Goal: Find specific page/section: Find specific page/section

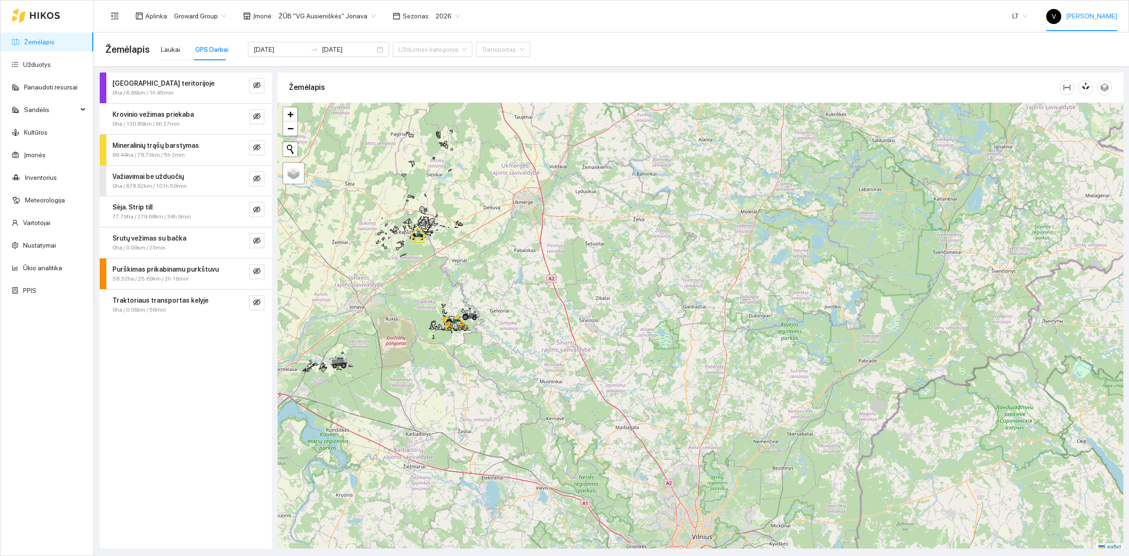
scroll to position [3, 0]
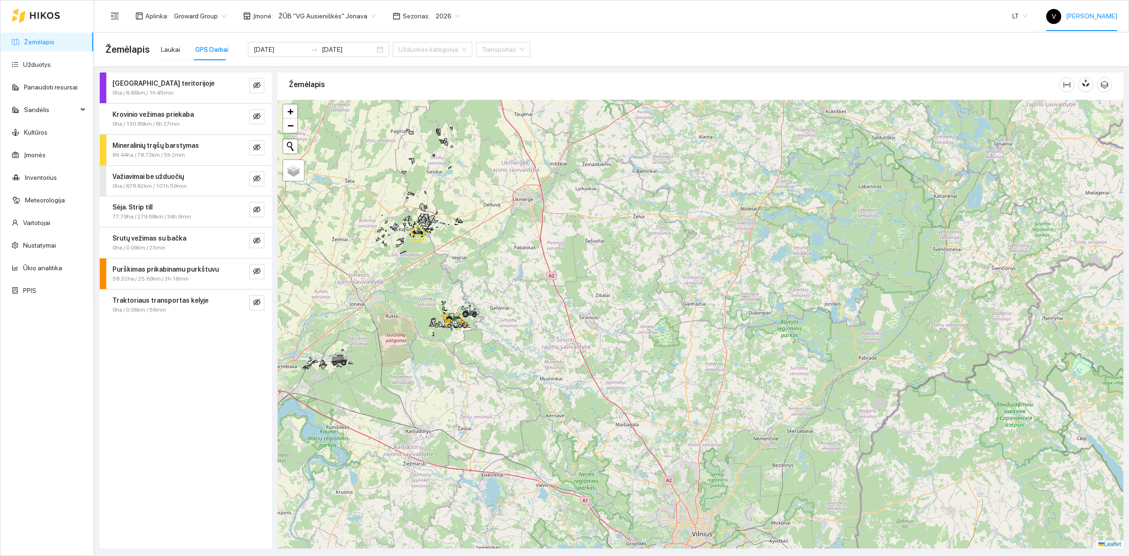
click at [1094, 10] on div "V [PERSON_NAME]" at bounding box center [1081, 16] width 71 height 30
click at [702, 16] on div "Aplinka : Groward Group Įmonė : ŽŪB "VG Ausieniškės" Jonava Sezonas : 2026 LT V…" at bounding box center [611, 15] width 1012 height 31
click at [1075, 18] on span "V [PERSON_NAME]" at bounding box center [1081, 16] width 71 height 8
click at [43, 157] on link "Įmonės" at bounding box center [35, 155] width 22 height 8
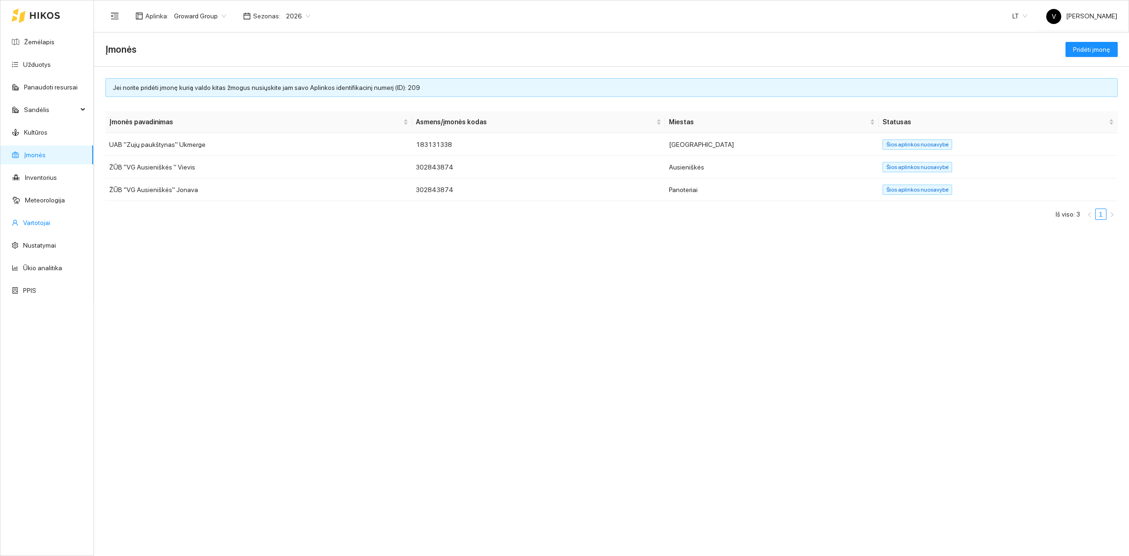
click at [43, 219] on link "Vartotojai" at bounding box center [36, 223] width 27 height 8
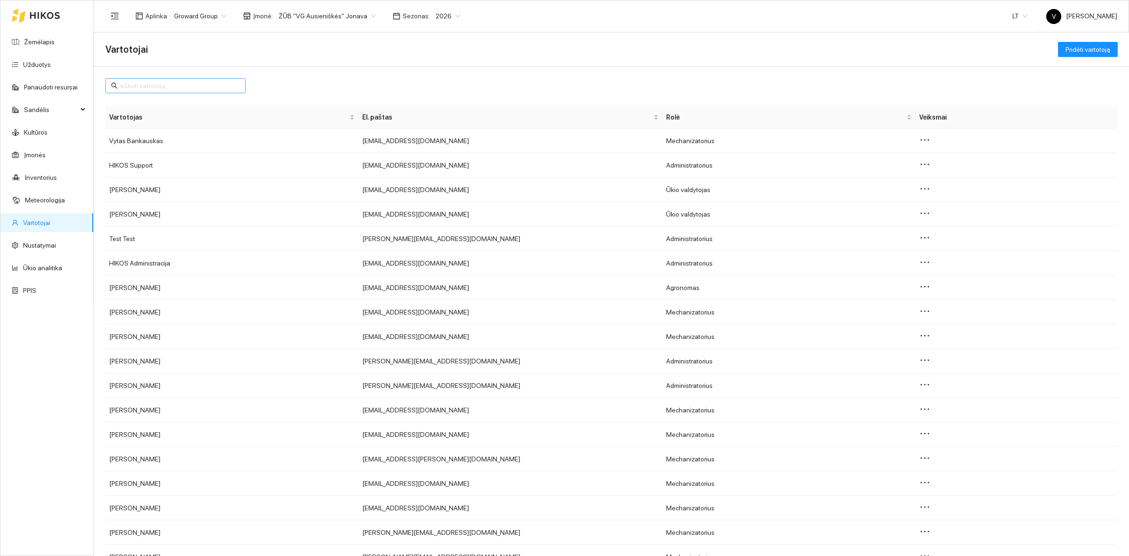
click at [151, 88] on input "text" at bounding box center [180, 85] width 120 height 10
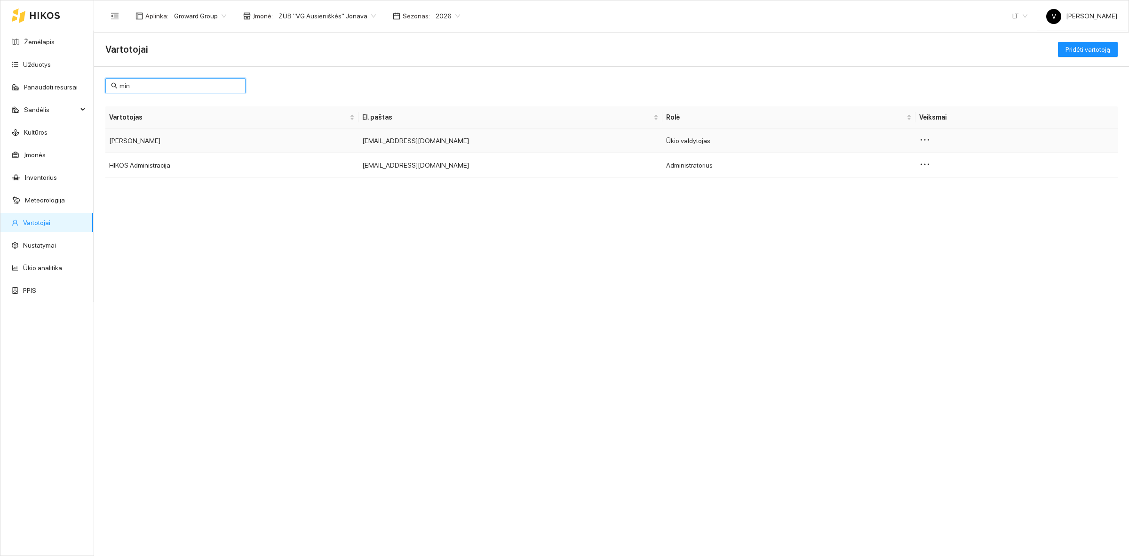
type input "min"
click at [926, 142] on icon "ellipsis" at bounding box center [924, 139] width 11 height 11
click at [958, 157] on span "Keisti leidimus" at bounding box center [947, 156] width 44 height 10
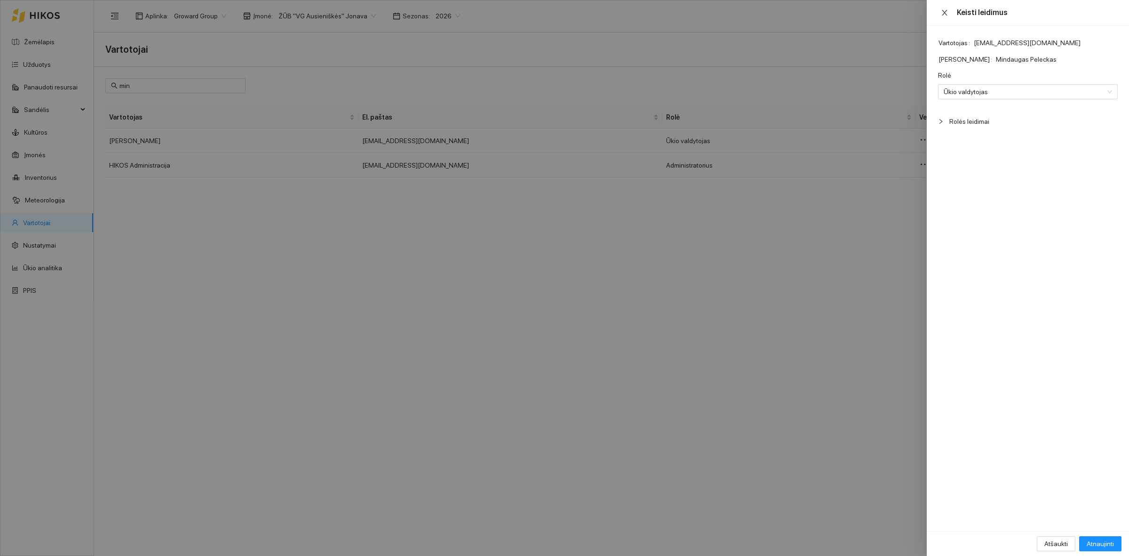
click at [946, 13] on icon "close" at bounding box center [944, 13] width 5 height 6
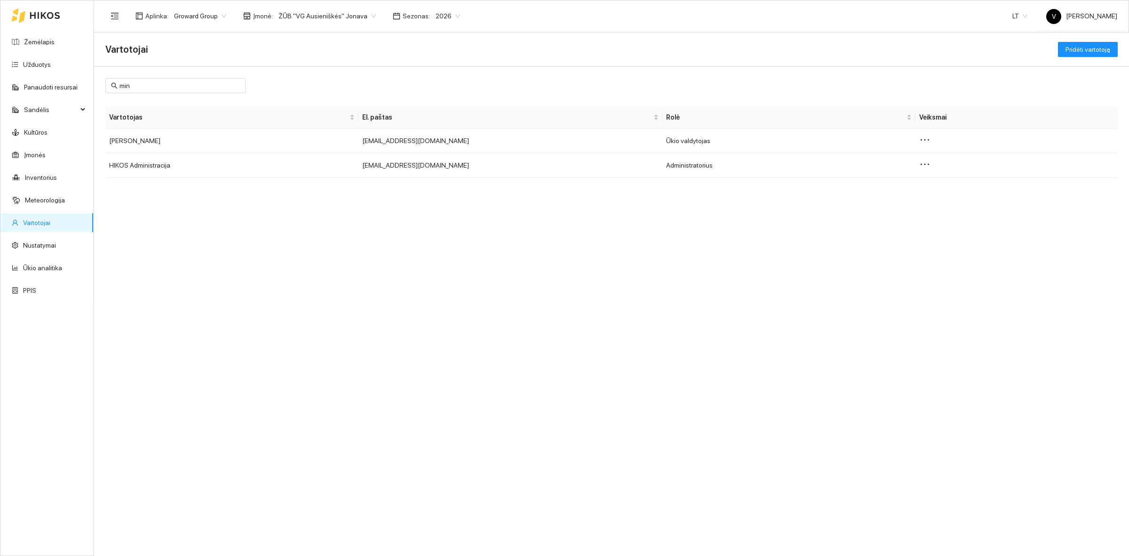
click at [729, 248] on div "min Vartotojas El. paštas [PERSON_NAME] [EMAIL_ADDRESS][DOMAIN_NAME] Ūkio valdy…" at bounding box center [611, 311] width 1035 height 489
click at [931, 142] on div at bounding box center [1016, 140] width 195 height 13
click at [926, 136] on icon "ellipsis" at bounding box center [924, 139] width 11 height 11
click at [802, 243] on div "min Vartotojas El. paštas [PERSON_NAME] [EMAIL_ADDRESS][DOMAIN_NAME] Ūkio valdy…" at bounding box center [611, 311] width 1035 height 489
click at [857, 366] on div "min Vartotojas El. paštas [PERSON_NAME] [EMAIL_ADDRESS][DOMAIN_NAME] Ūkio valdy…" at bounding box center [611, 311] width 1035 height 489
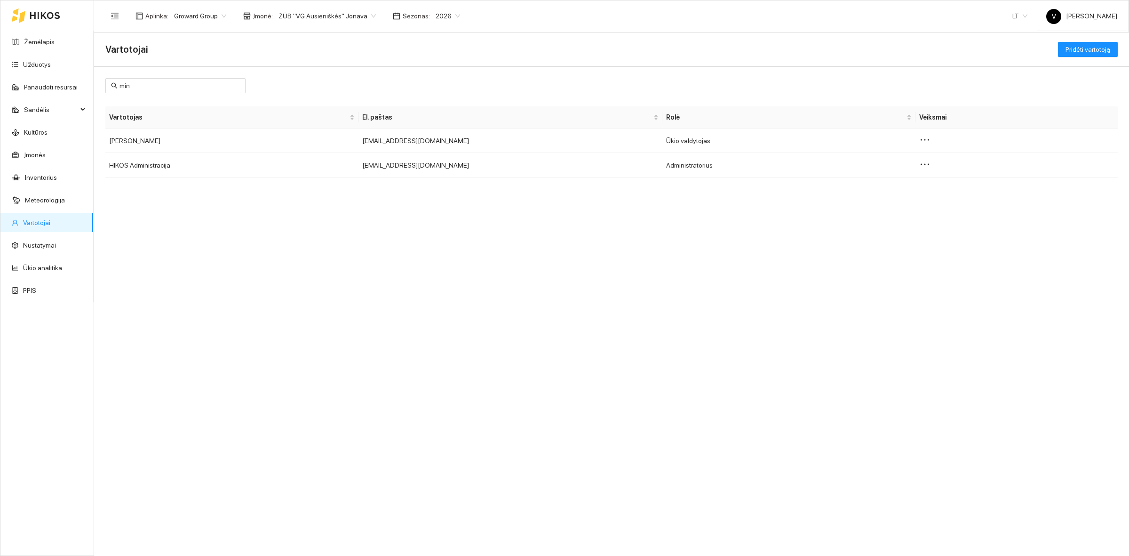
click at [381, 290] on div "min Vartotojas El. paštas [PERSON_NAME] [EMAIL_ADDRESS][DOMAIN_NAME] Ūkio valdy…" at bounding box center [611, 311] width 1035 height 489
click at [654, 345] on div "min Vartotojas El. paštas [PERSON_NAME] [EMAIL_ADDRESS][DOMAIN_NAME] Ūkio valdy…" at bounding box center [611, 311] width 1035 height 489
drag, startPoint x: 36, startPoint y: 44, endPoint x: 65, endPoint y: 42, distance: 29.2
click at [36, 44] on link "Žemėlapis" at bounding box center [39, 42] width 31 height 8
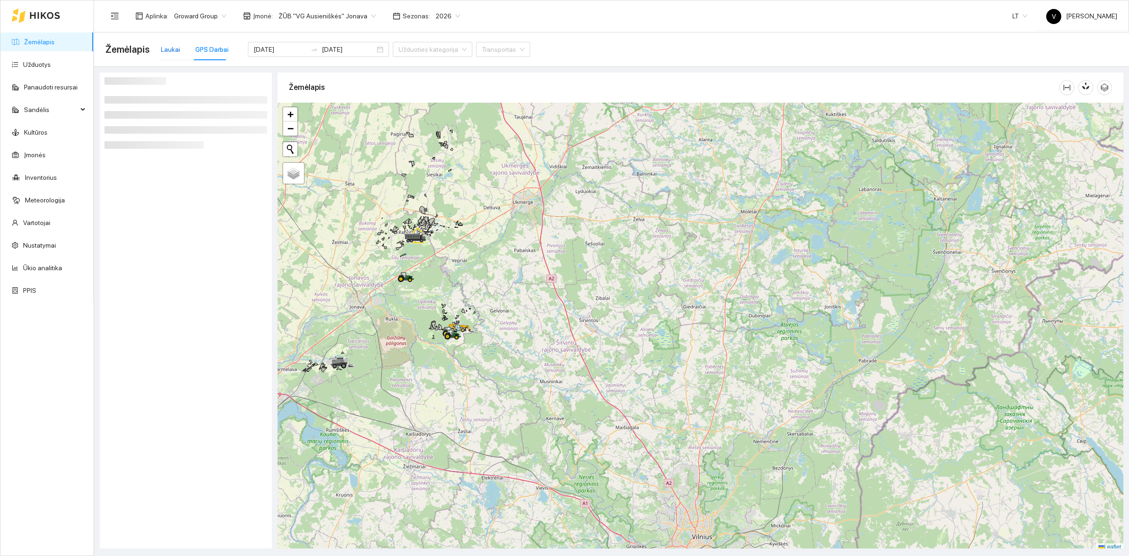
click at [161, 48] on div "Laukai" at bounding box center [170, 49] width 19 height 10
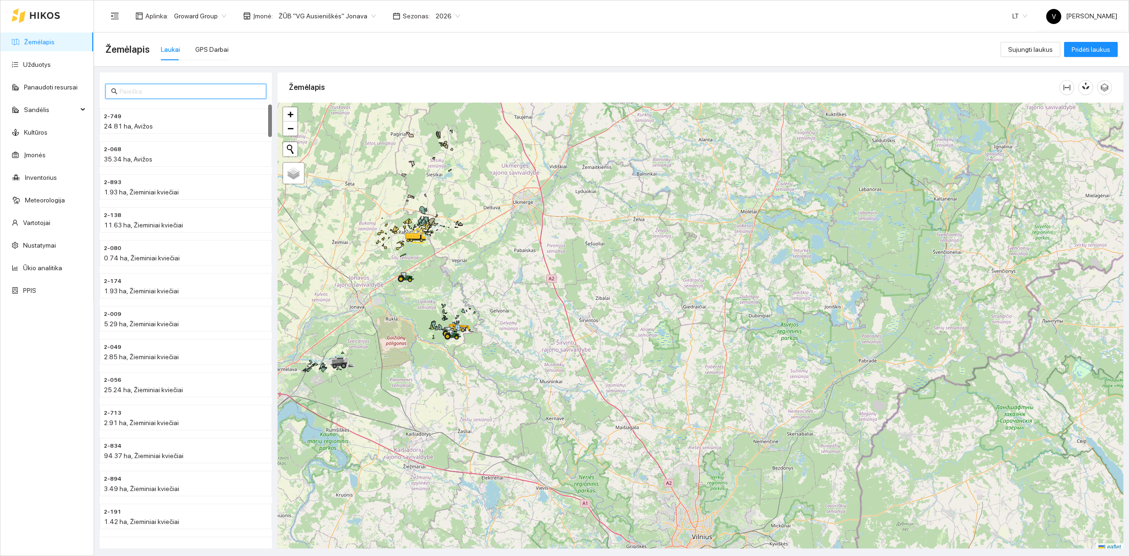
click at [156, 88] on input "text" at bounding box center [190, 91] width 141 height 10
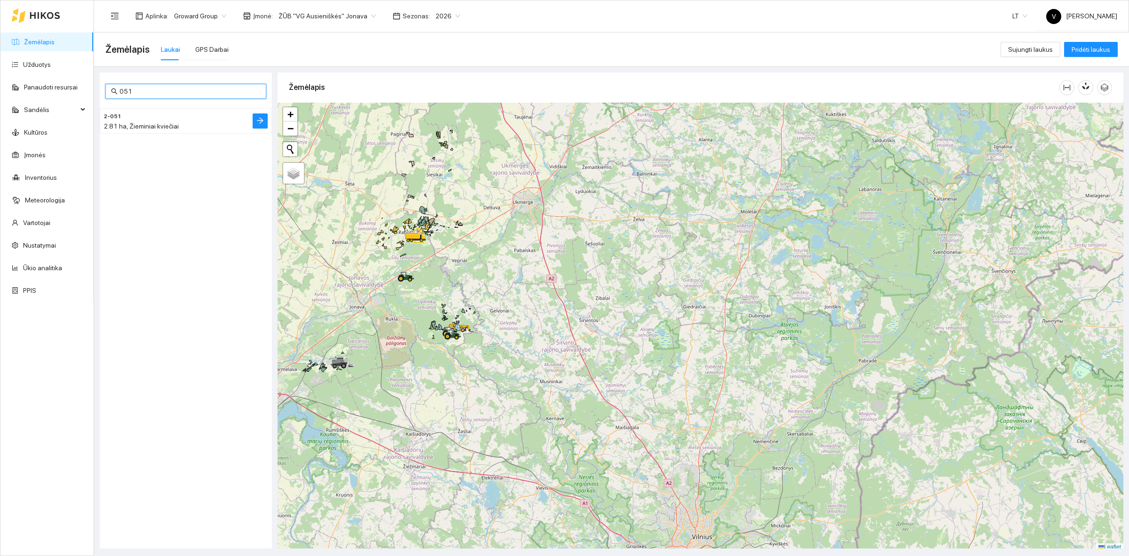
type input "051"
click at [139, 122] on span "2.81 ha, Žieminiai kviečiai" at bounding box center [141, 126] width 75 height 8
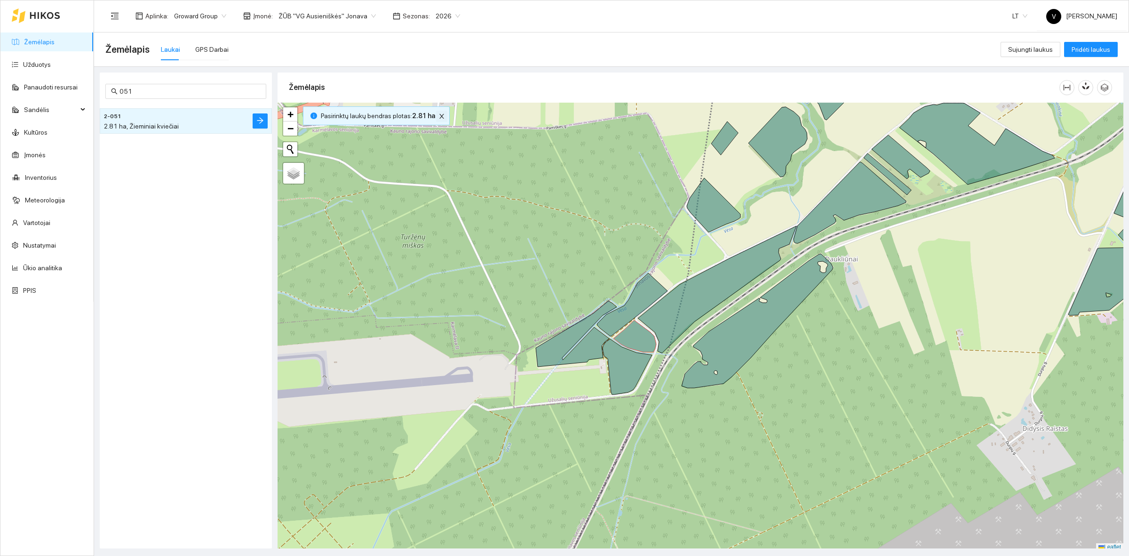
click at [439, 118] on icon "close" at bounding box center [442, 116] width 7 height 7
